Goal: Find specific page/section: Find specific page/section

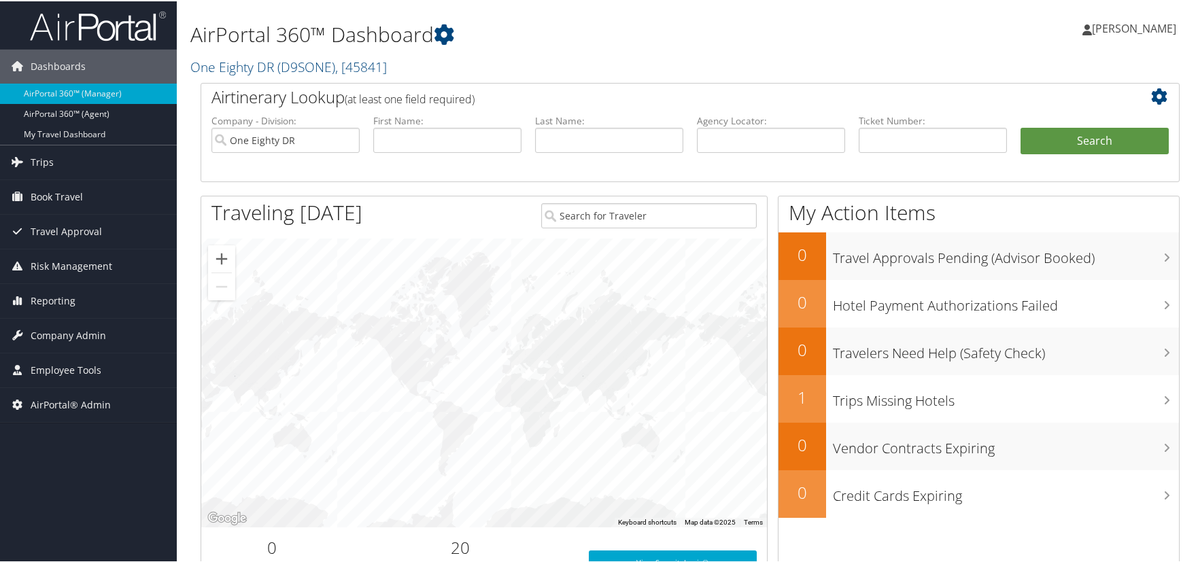
click at [886, 21] on div "Kelly Heinz Kelly Heinz My Settings Travel Agency Contacts Log Consulting Time …" at bounding box center [1002, 33] width 401 height 52
click at [981, 31] on div "Kelly Heinz Kelly Heinz My Settings Travel Agency Contacts Log Consulting Time …" at bounding box center [1002, 33] width 401 height 52
click at [132, 462] on div "Dashboards AirPortal 360™ (Manager) AirPortal 360™ (Agent) My Travel Dashboard …" at bounding box center [601, 443] width 1203 height 886
click at [275, 68] on link "One Eighty DR ( D9SONE ) , [ 45841 ]" at bounding box center [288, 65] width 196 height 18
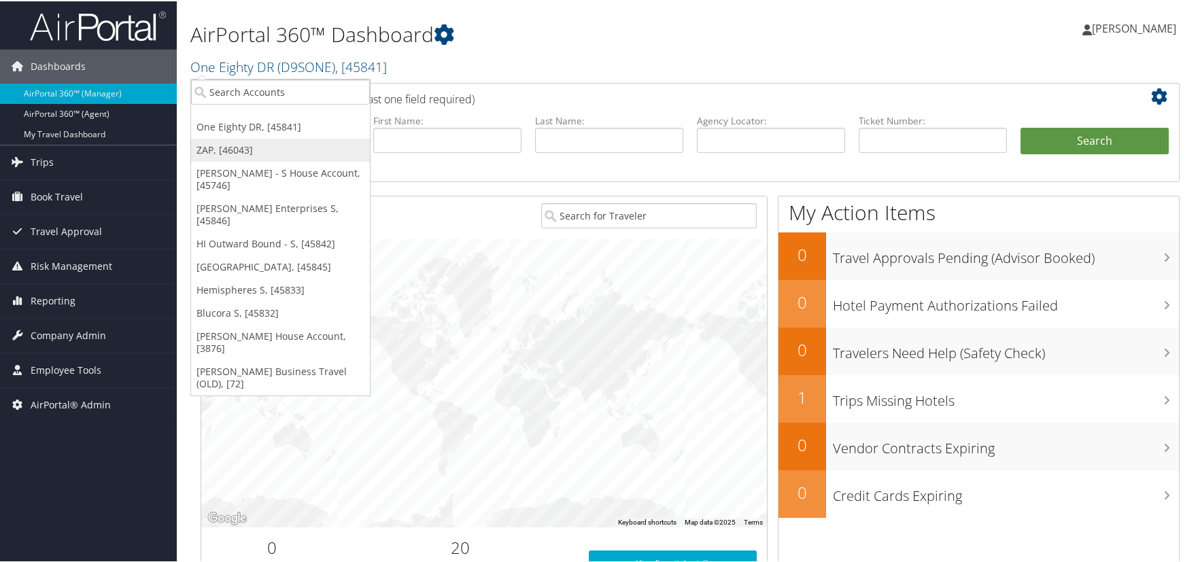
click at [239, 147] on link "ZAP, [46043]" at bounding box center [280, 148] width 179 height 23
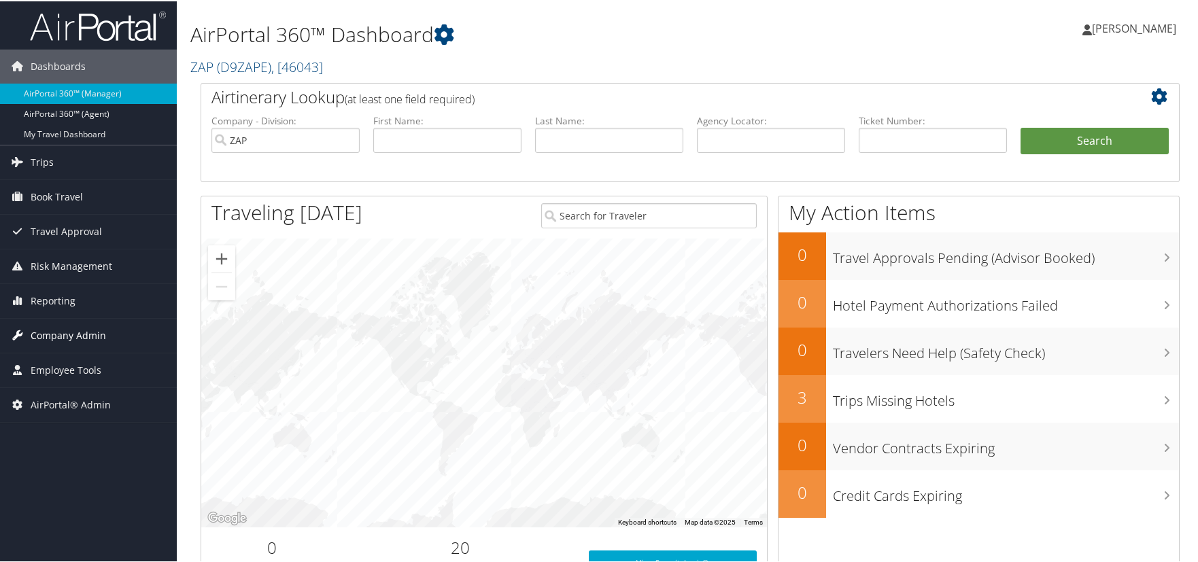
click at [78, 327] on span "Company Admin" at bounding box center [68, 335] width 75 height 34
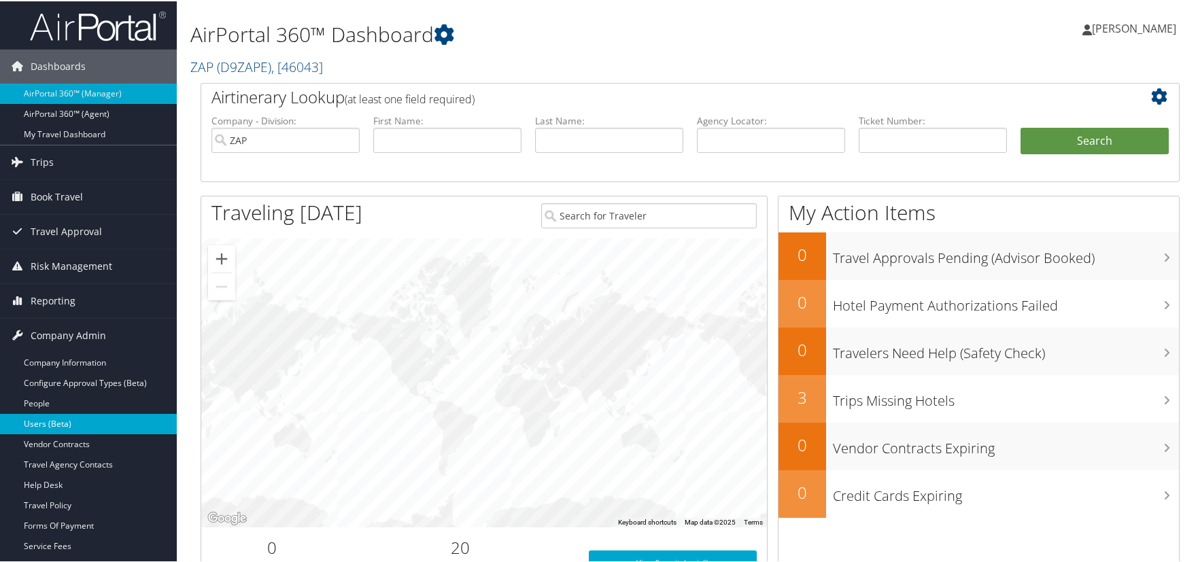
click at [75, 424] on link "Users (Beta)" at bounding box center [88, 423] width 177 height 20
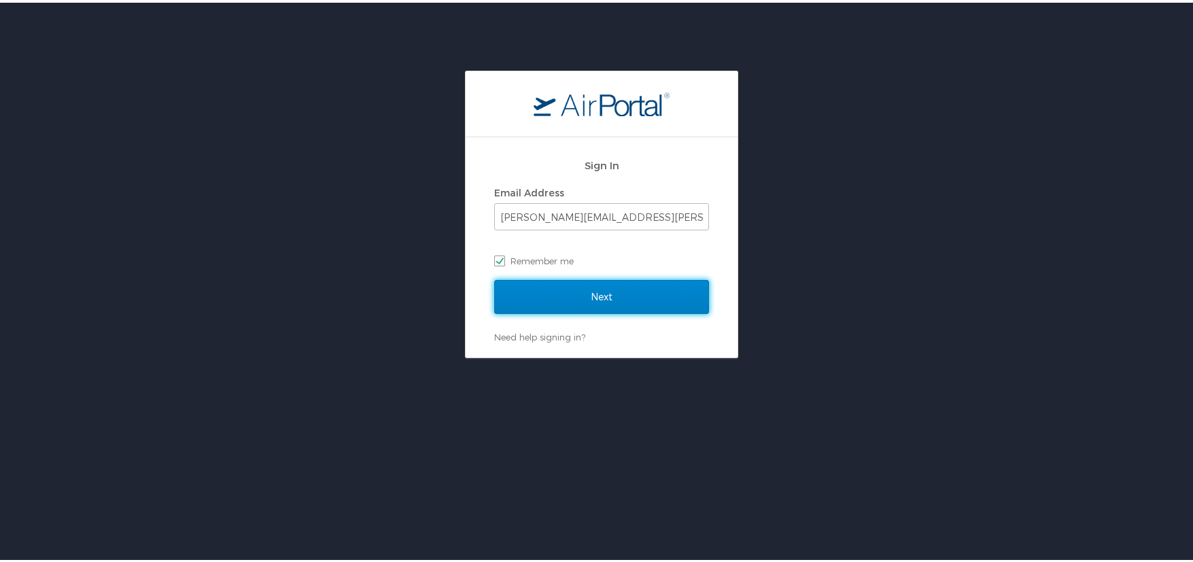
click at [594, 292] on input "Next" at bounding box center [601, 294] width 215 height 34
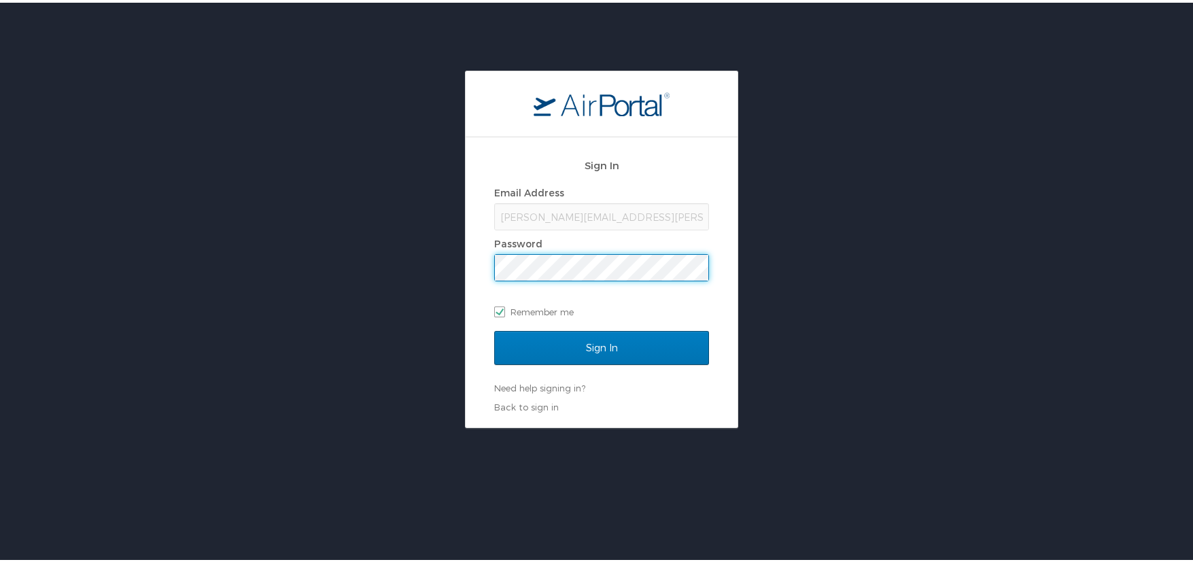
click at [494, 328] on input "Sign In" at bounding box center [601, 345] width 215 height 34
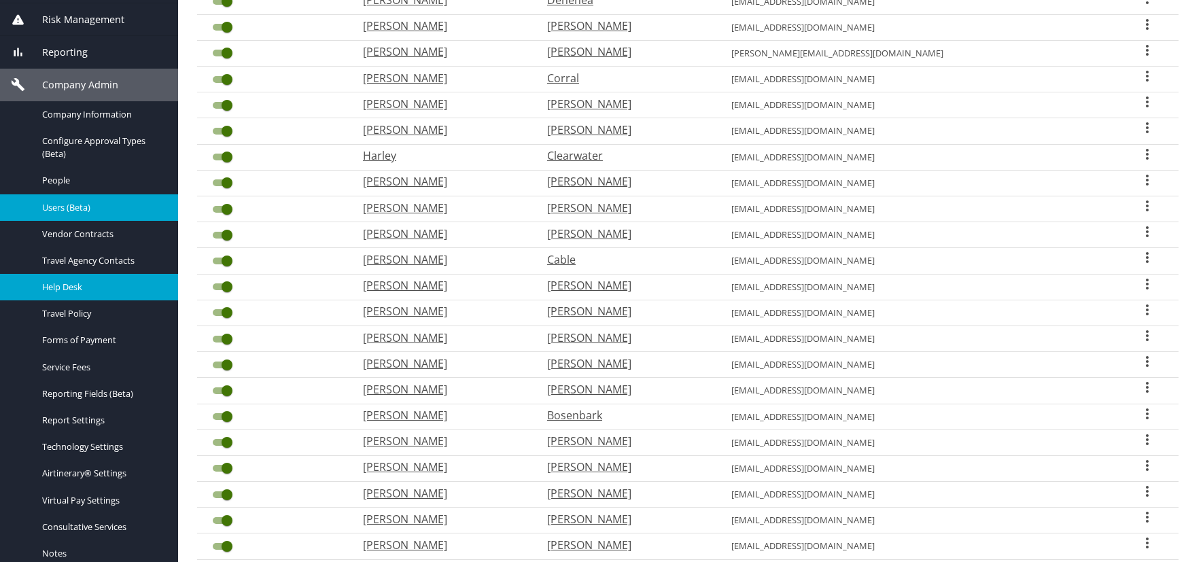
scroll to position [204, 0]
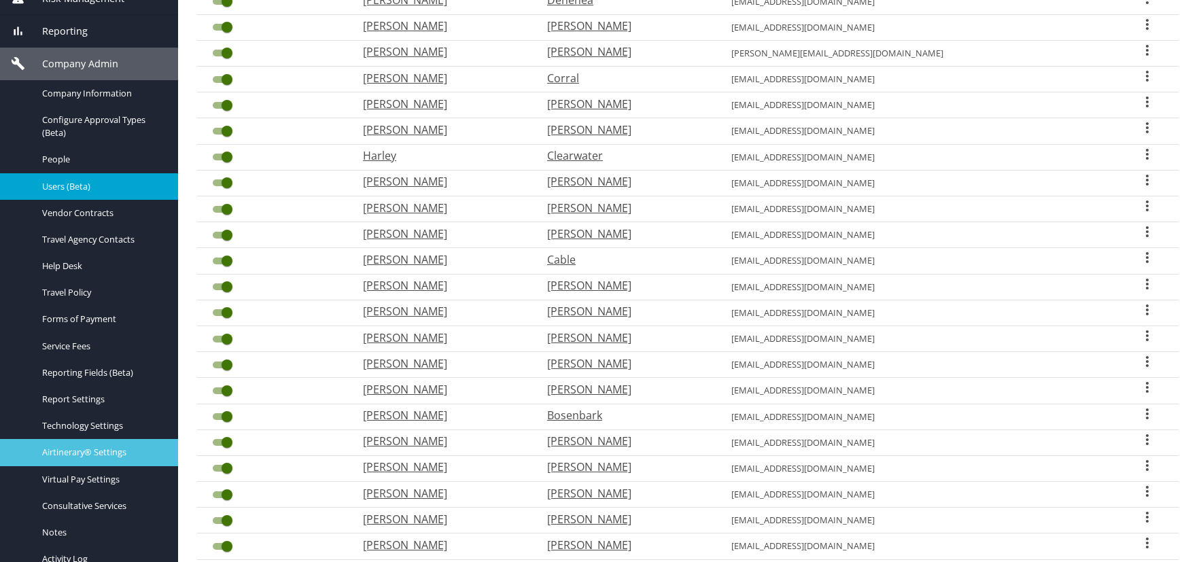
click at [115, 456] on span "Airtinerary® Settings" at bounding box center [102, 452] width 120 height 13
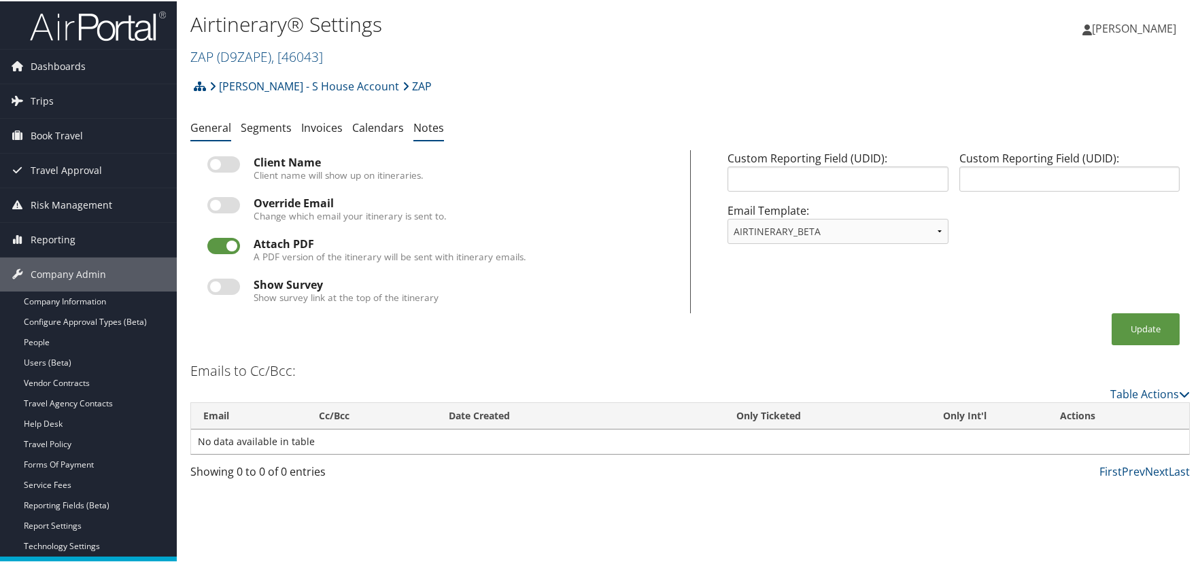
click at [432, 128] on link "Notes" at bounding box center [428, 126] width 31 height 15
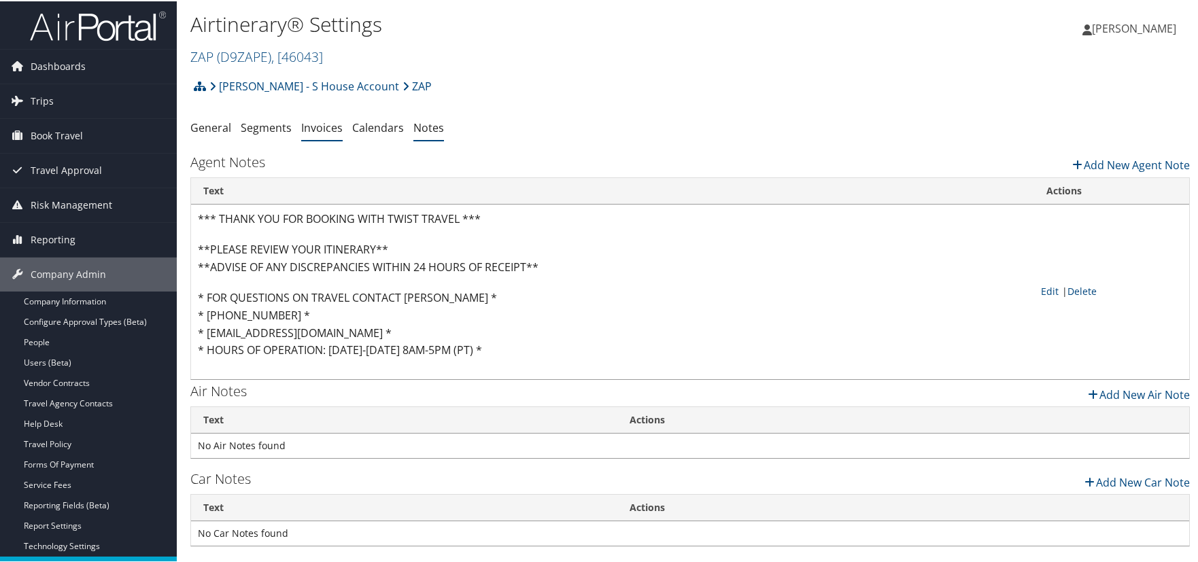
click at [325, 127] on link "Invoices" at bounding box center [321, 126] width 41 height 15
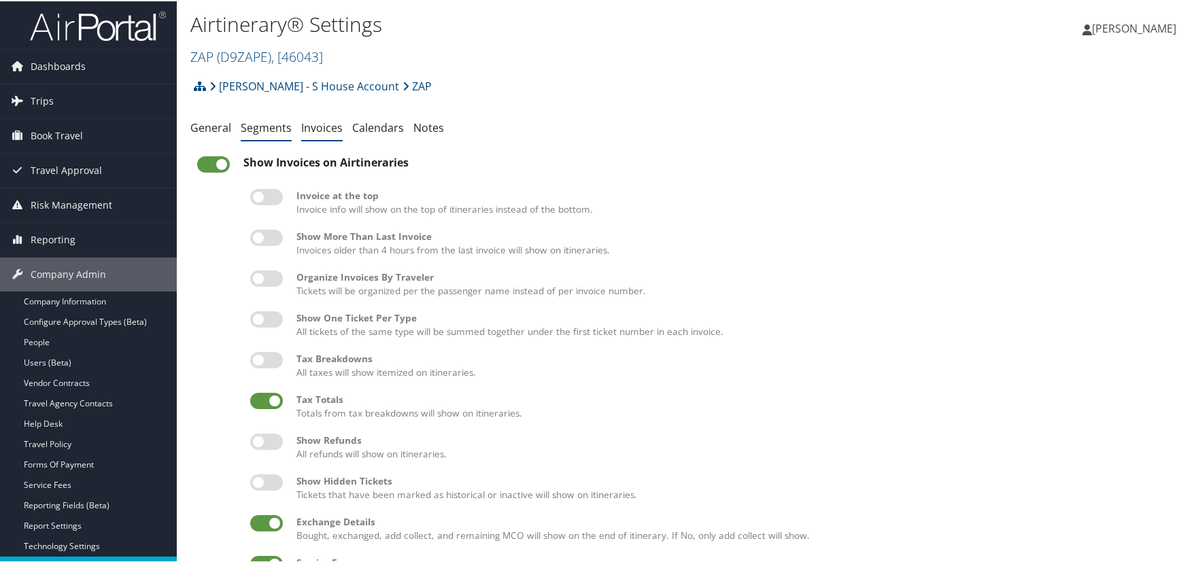
click at [258, 128] on link "Segments" at bounding box center [266, 126] width 51 height 15
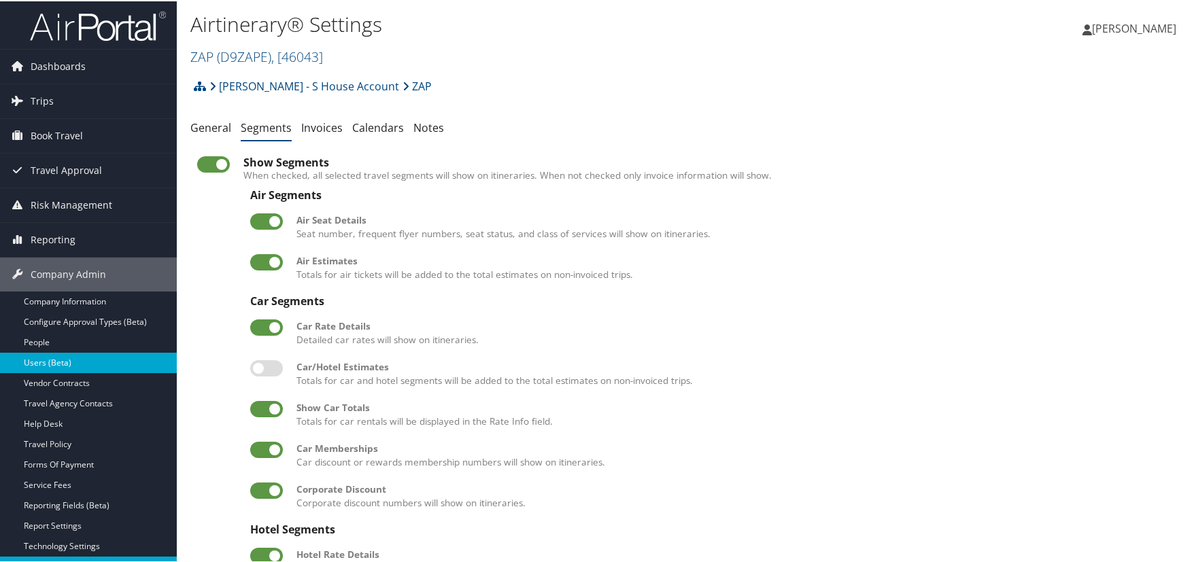
click at [85, 365] on link "Users (Beta)" at bounding box center [88, 362] width 177 height 20
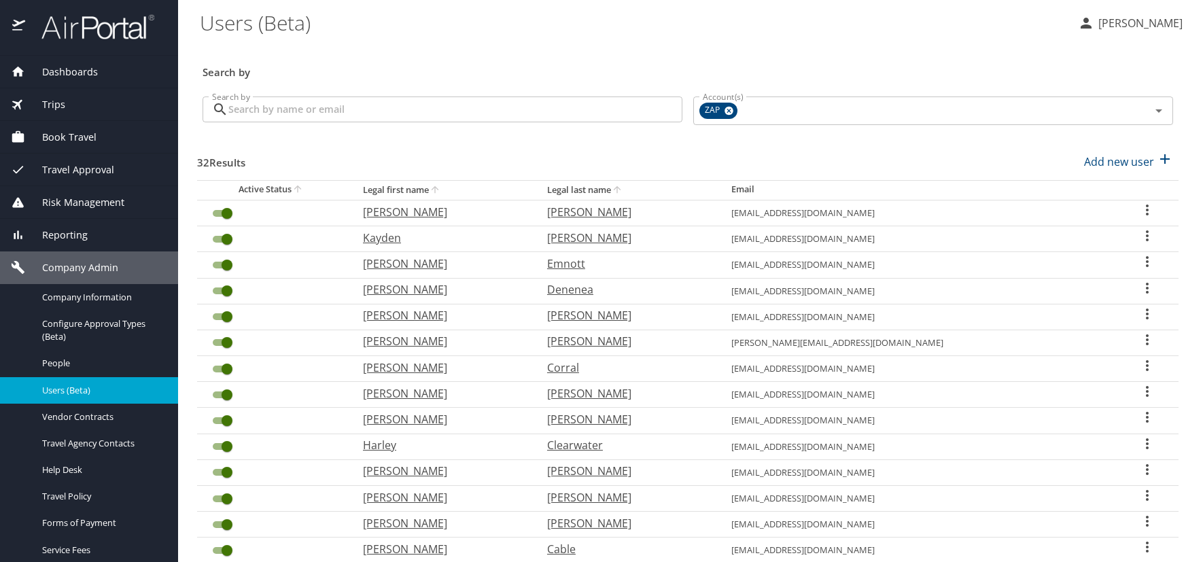
click at [599, 51] on div "Search by" at bounding box center [688, 63] width 982 height 45
